Goal: Transaction & Acquisition: Obtain resource

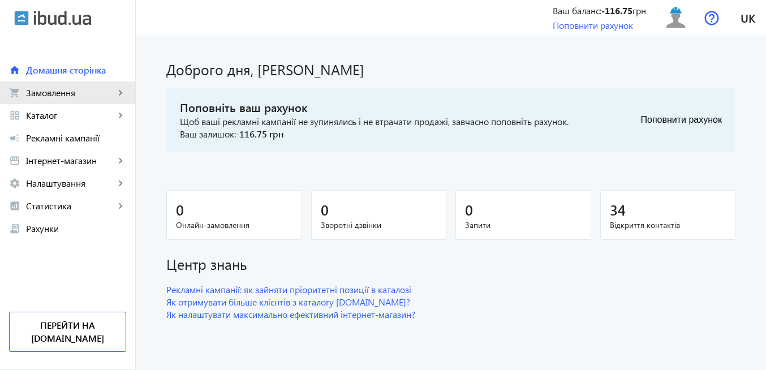
click at [66, 93] on span "Замовлення" at bounding box center [70, 92] width 89 height 11
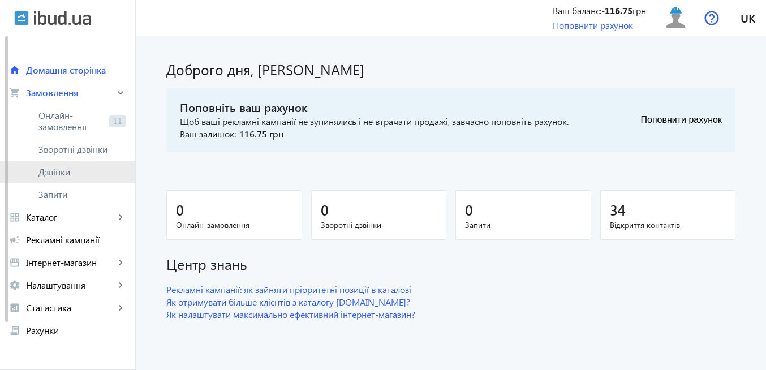
click at [70, 169] on span "Дзвінки" at bounding box center [82, 171] width 88 height 11
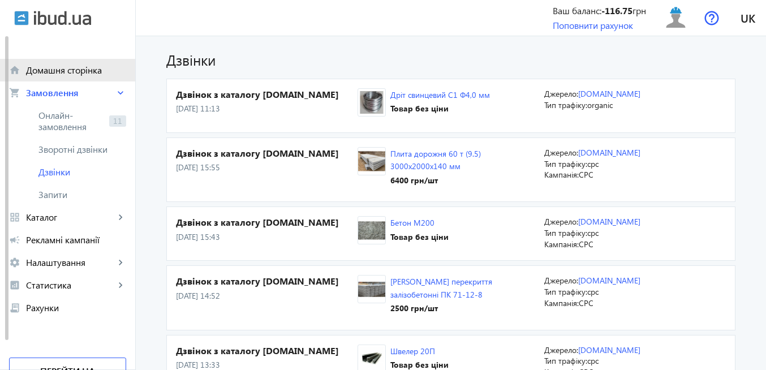
click at [73, 74] on span "Домашня сторінка" at bounding box center [76, 69] width 100 height 11
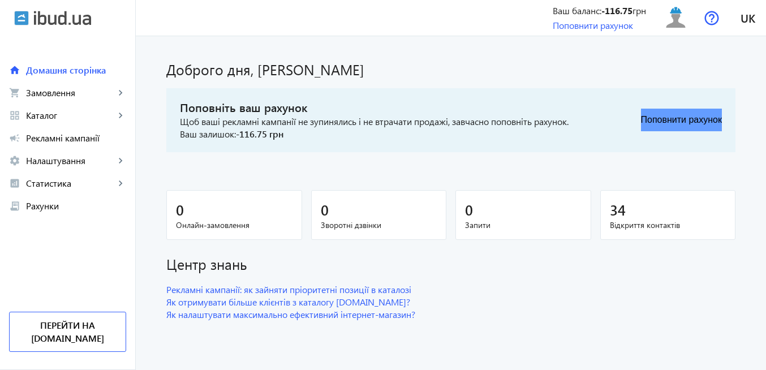
click at [672, 123] on button "Поповнити рахунок" at bounding box center [681, 120] width 81 height 23
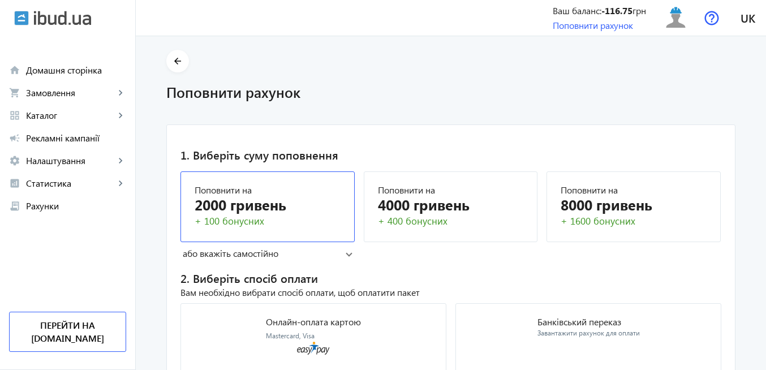
click at [233, 210] on div "2000 гривень" at bounding box center [268, 205] width 146 height 20
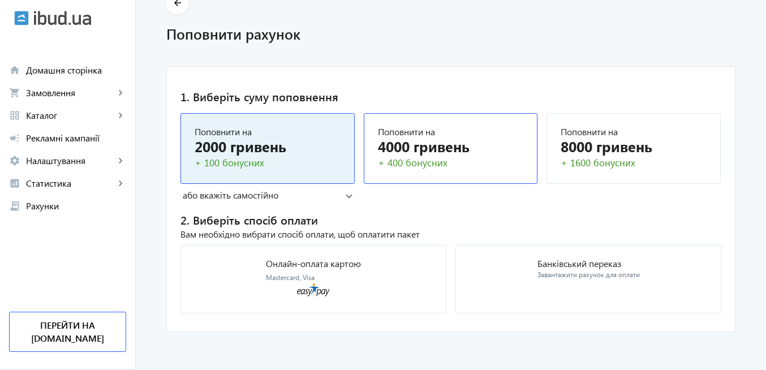
scroll to position [59, 0]
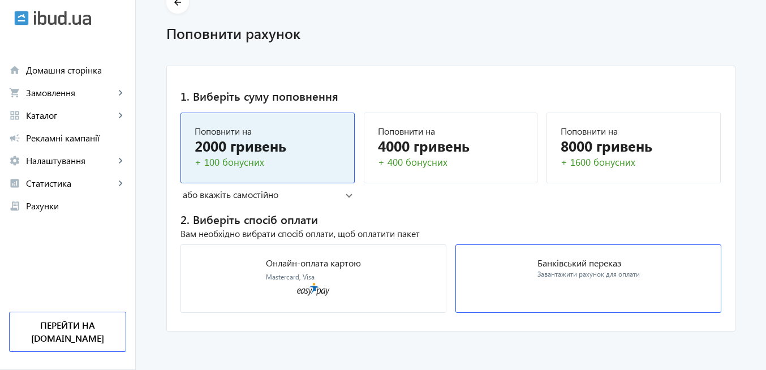
click at [577, 267] on p "Банківський переказ" at bounding box center [588, 262] width 102 height 9
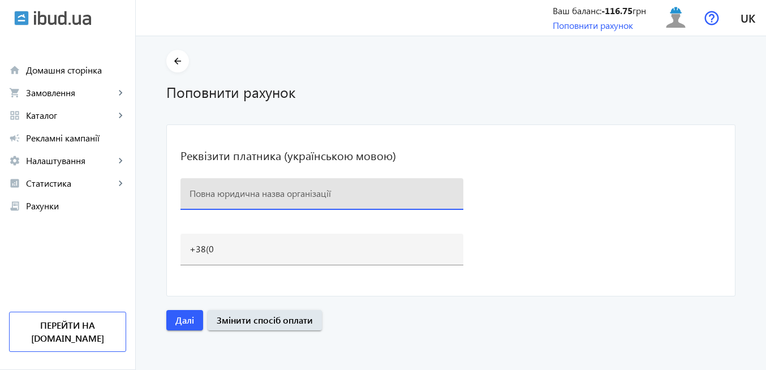
click at [190, 197] on input at bounding box center [321, 193] width 265 height 12
paste input "ТОВ "Дельта Плюс""
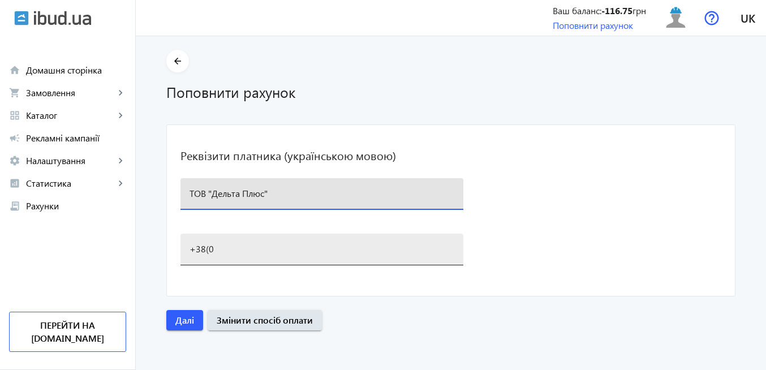
type input "ТОВ "Дельта Плюс""
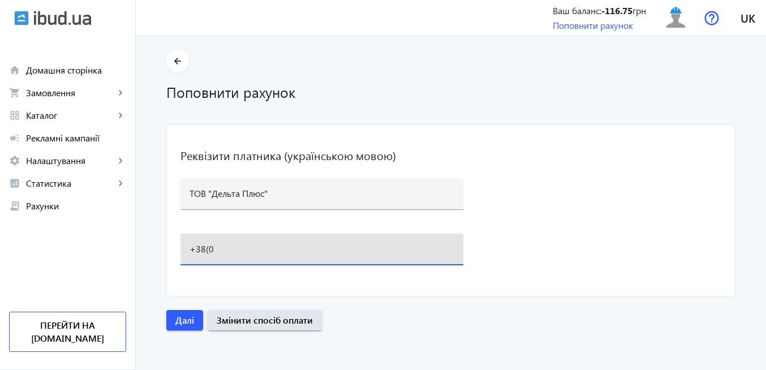
click at [217, 245] on input "+38(0" at bounding box center [321, 249] width 265 height 12
type input "[PHONE_NUMBER]"
click at [182, 318] on span "Далі" at bounding box center [184, 320] width 19 height 12
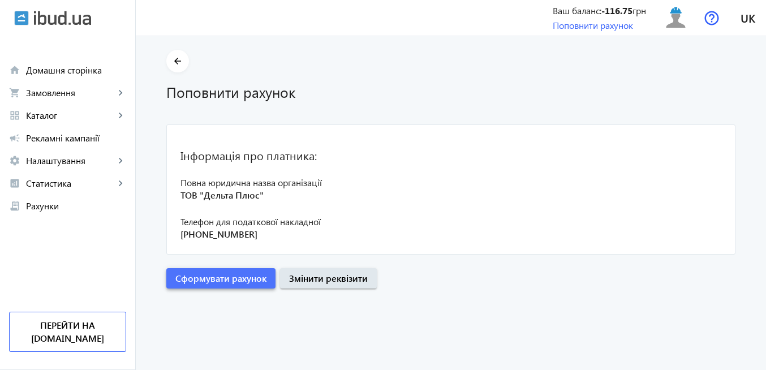
click at [208, 284] on span "Сформувати рахунок" at bounding box center [220, 278] width 91 height 12
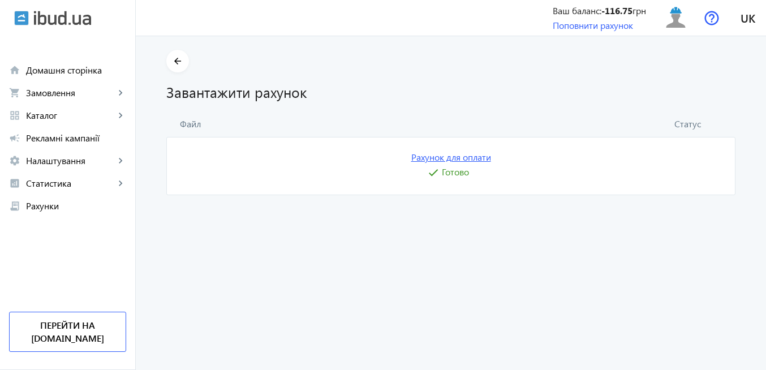
click at [451, 160] on link "Рахунок для оплати" at bounding box center [451, 157] width 80 height 12
click at [672, 20] on img at bounding box center [675, 17] width 25 height 25
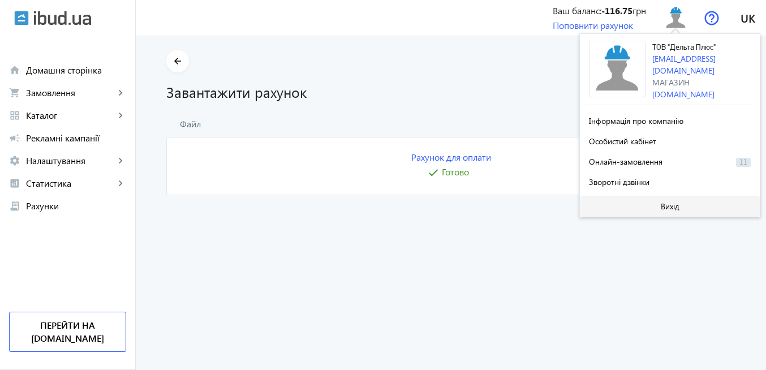
click at [641, 201] on span at bounding box center [670, 206] width 180 height 27
